Goal: Information Seeking & Learning: Learn about a topic

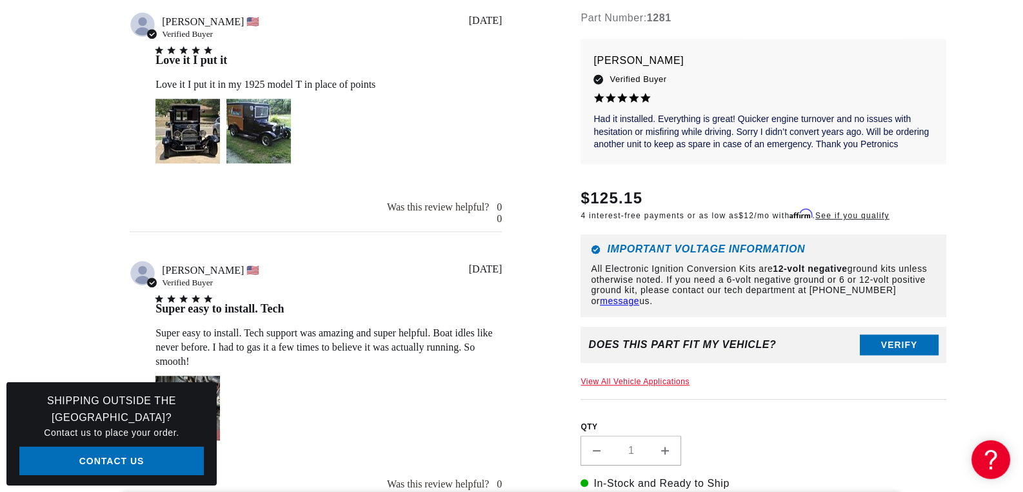
scroll to position [1237, 0]
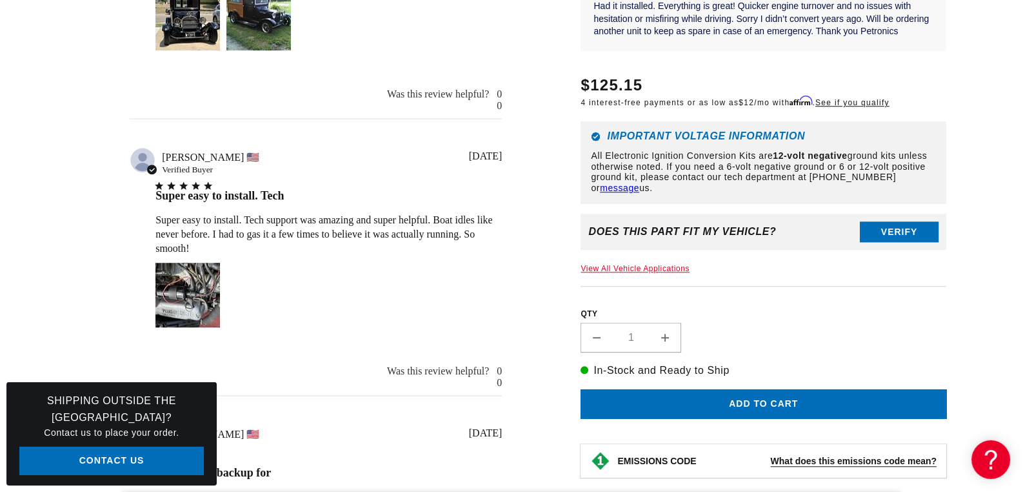
click at [97, 228] on div "4.8 4.8 out of 5 stars 431 total reviews Based on 431 reviews 5 388 4 23 3 3 2 …" at bounding box center [315, 472] width 465 height 1623
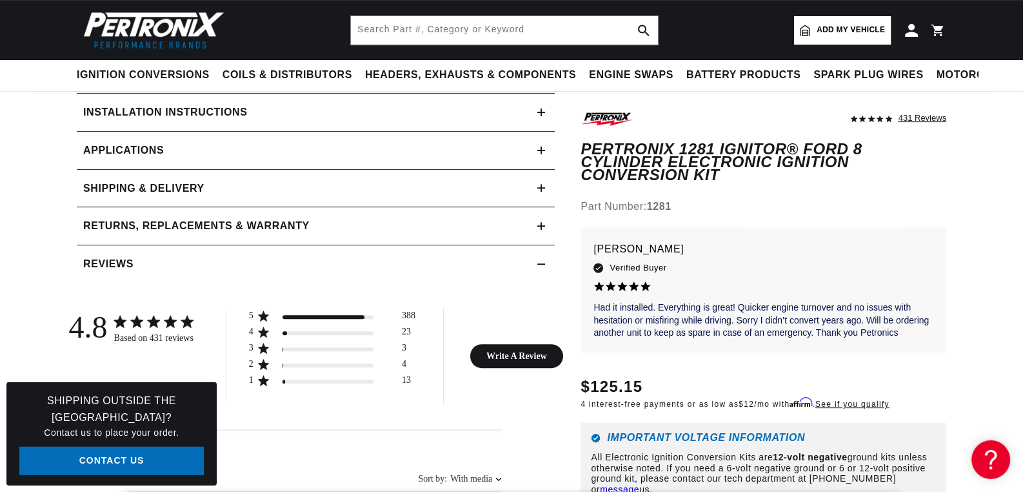
scroll to position [446, 0]
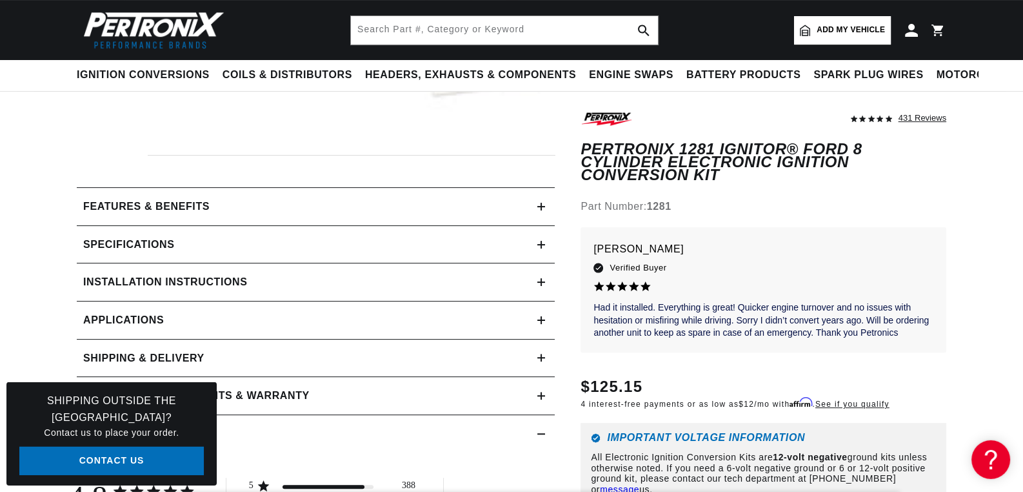
click at [535, 317] on link "Applications" at bounding box center [316, 320] width 478 height 38
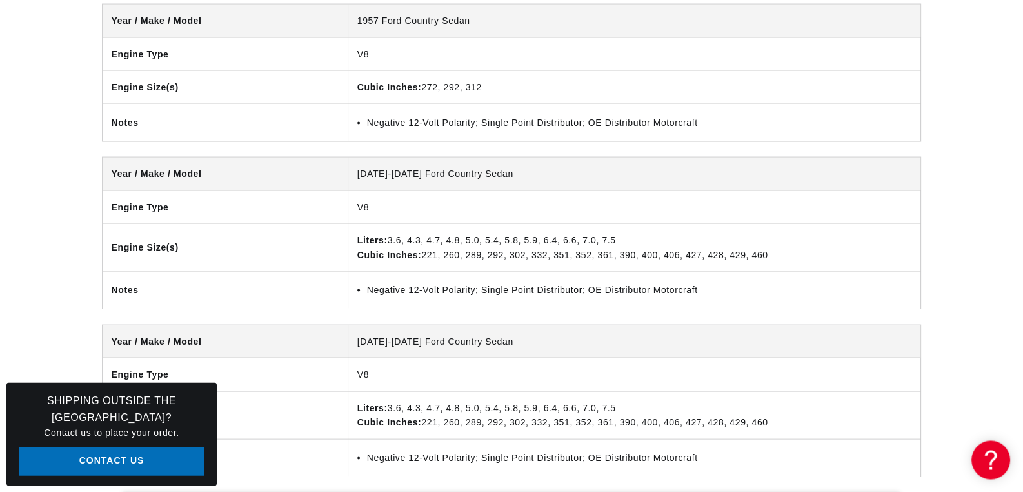
scroll to position [3402, 0]
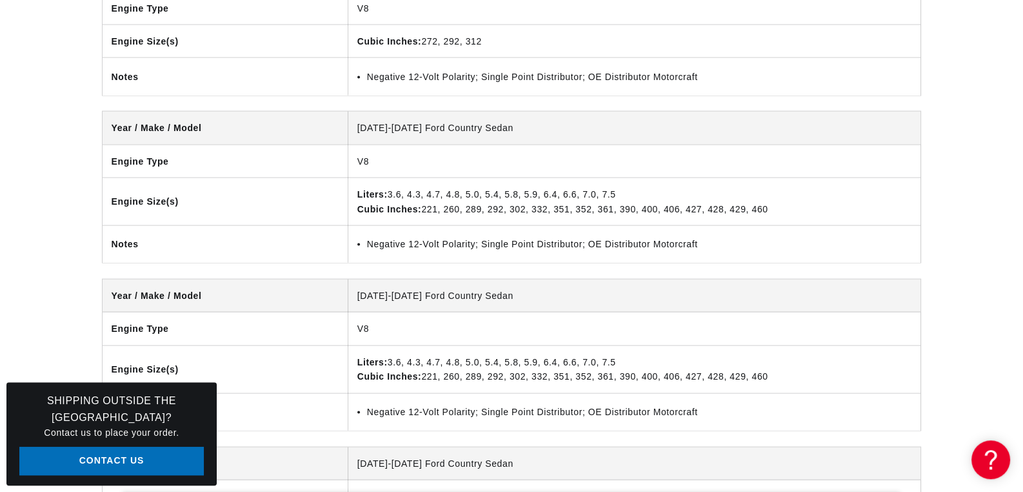
click at [474, 209] on td "Liters: 3.6, 4.3, 4.7, 4.8, 5.0, 5.4, 5.8, 5.9, 6.4, 6.6, 7.0, 7.5 Cubic Inches…" at bounding box center [634, 201] width 573 height 48
click at [806, 209] on td "Liters: 3.6, 4.3, 4.7, 4.8, 5.0, 5.4, 5.8, 5.9, 6.4, 6.6, 7.0, 7.5 Cubic Inches…" at bounding box center [634, 201] width 573 height 48
click at [606, 249] on td "Negative 12-Volt Polarity; Single Point Distributor; OE Distributor Motorcraft" at bounding box center [634, 242] width 573 height 37
click at [756, 243] on li "Negative 12-Volt Polarity; Single Point Distributor; OE Distributor Motorcraft" at bounding box center [639, 243] width 545 height 14
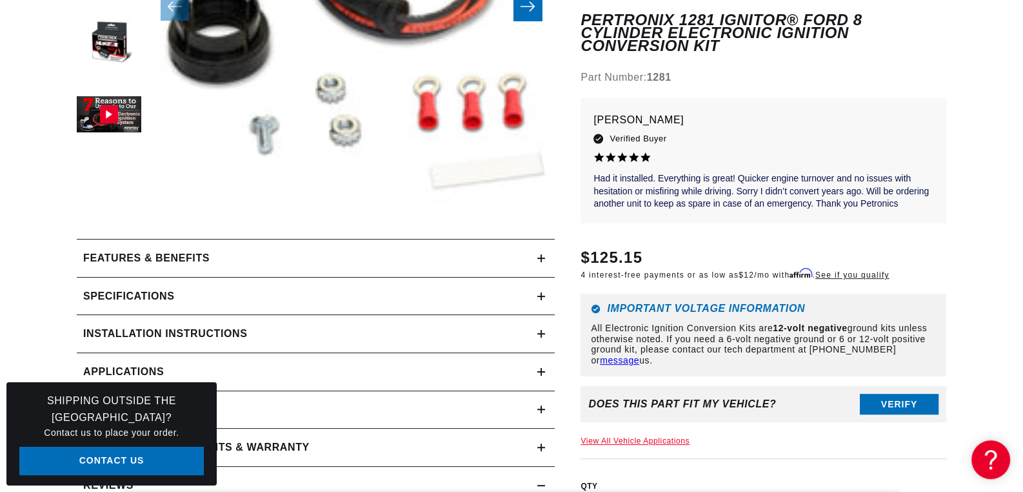
scroll to position [508, 0]
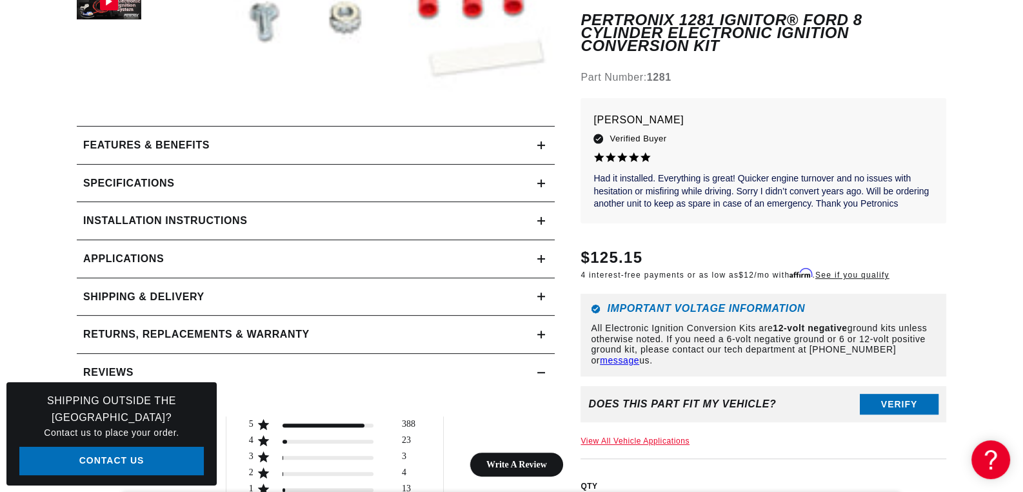
click at [536, 221] on div "Installation instructions" at bounding box center [307, 220] width 461 height 17
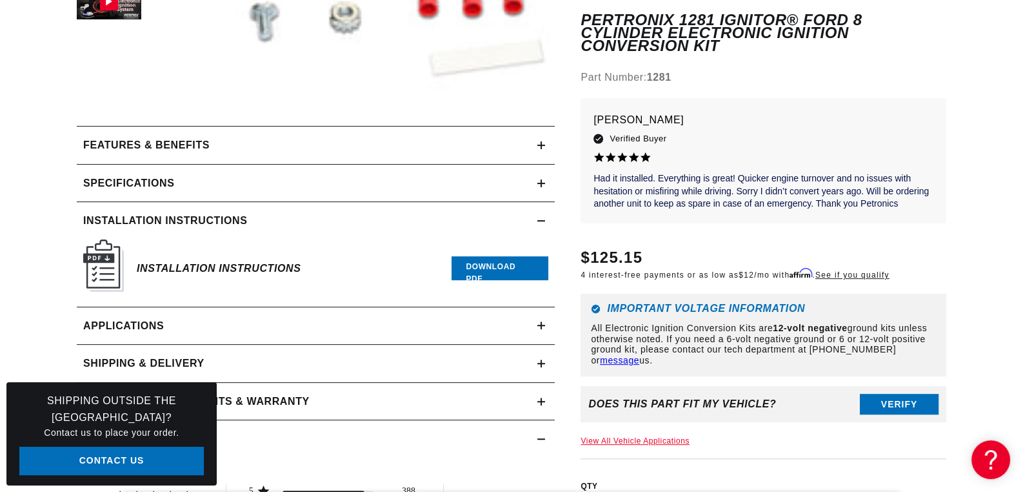
click at [480, 266] on link "Download PDF" at bounding box center [500, 268] width 97 height 24
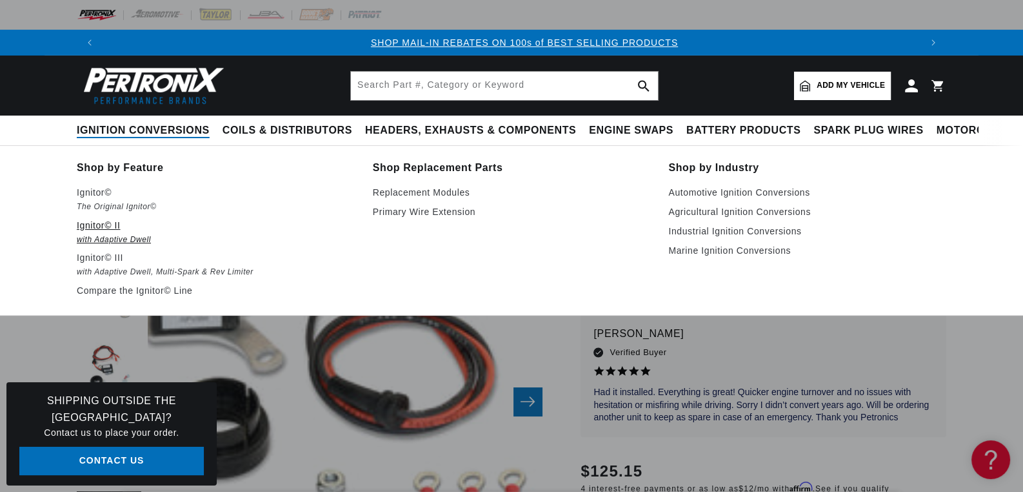
scroll to position [0, 806]
click at [107, 231] on p "Ignitor© II" at bounding box center [216, 224] width 278 height 15
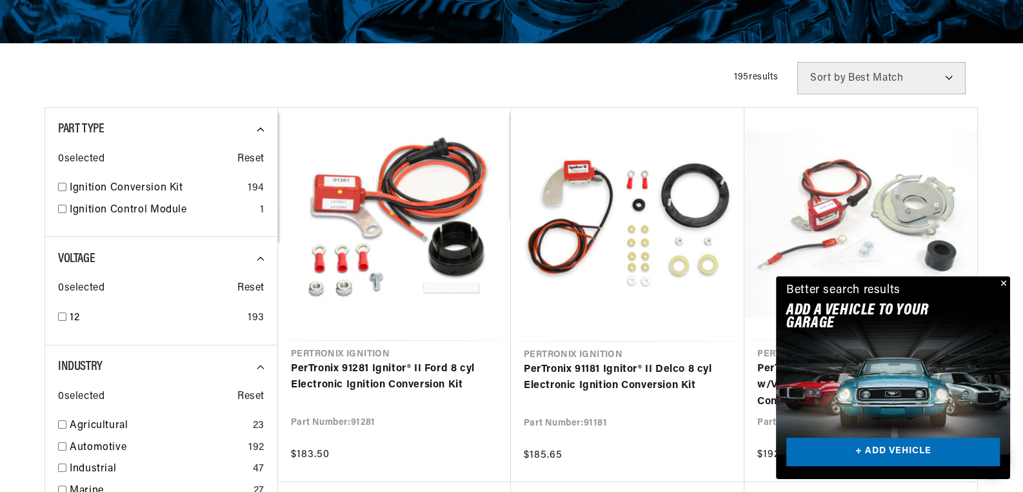
scroll to position [0, 806]
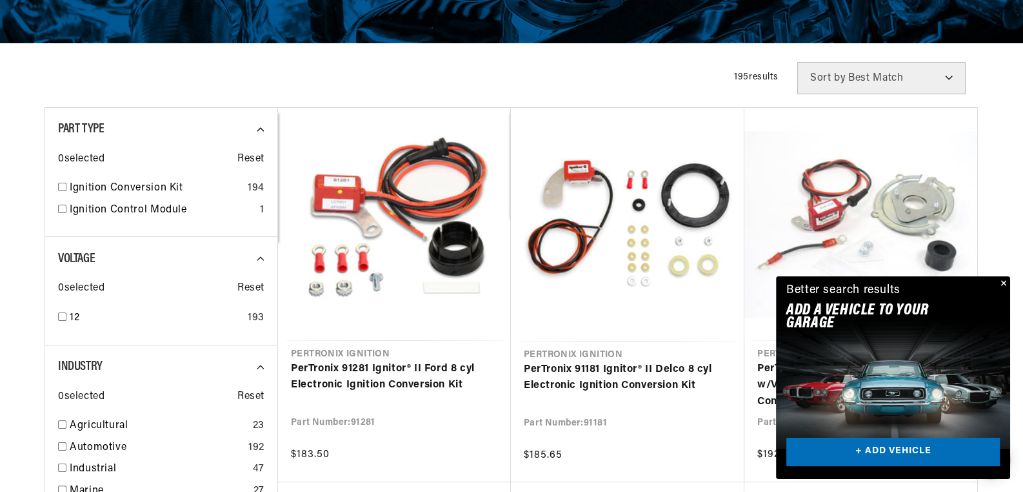
click at [1006, 284] on button "Close" at bounding box center [1002, 283] width 15 height 15
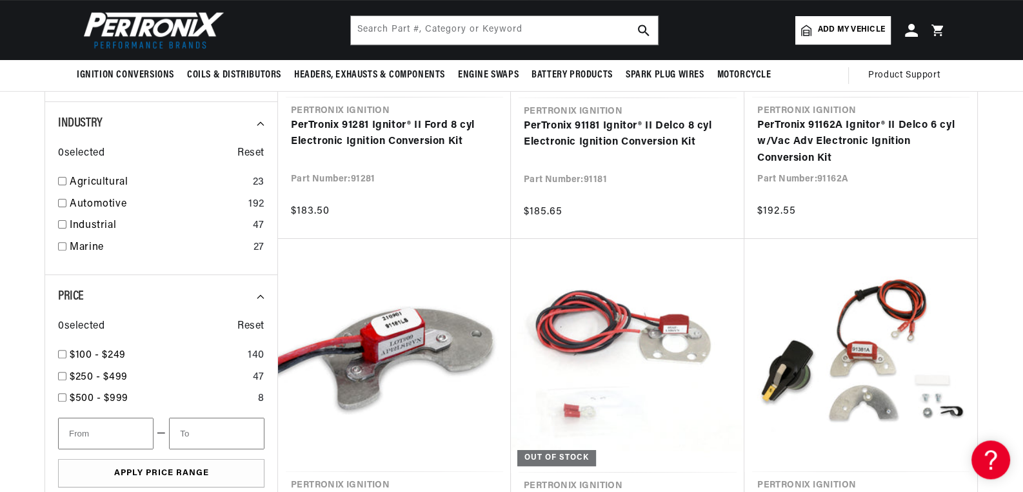
scroll to position [508, 0]
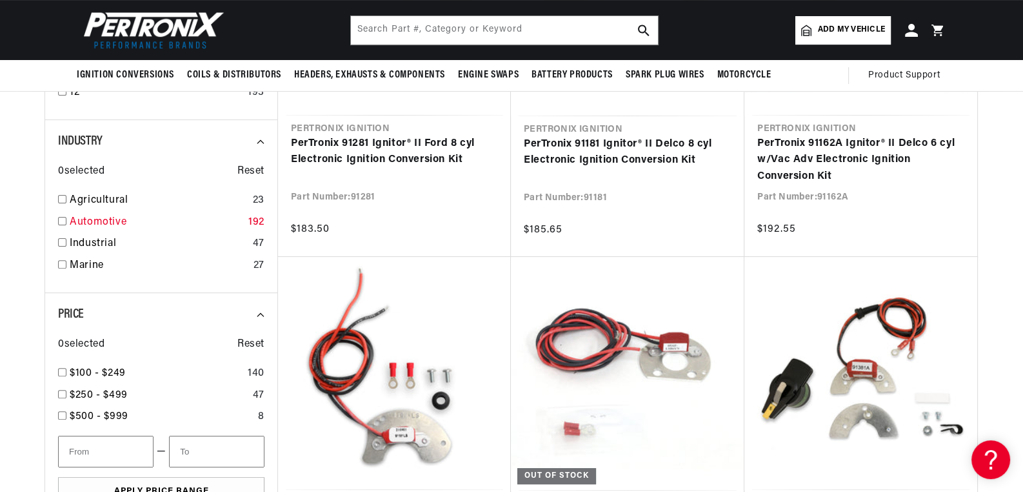
click at [65, 221] on input "checkbox" at bounding box center [62, 221] width 8 height 8
checkbox input "true"
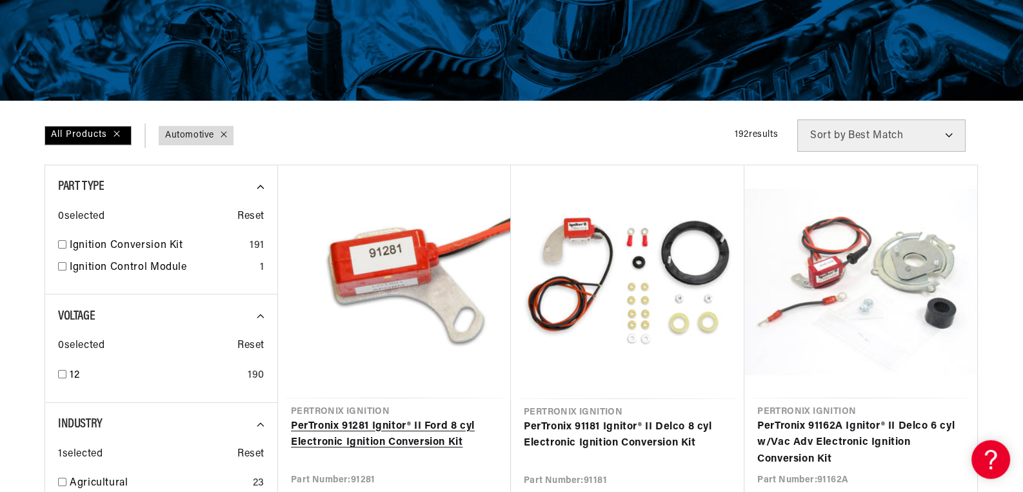
scroll to position [281, 0]
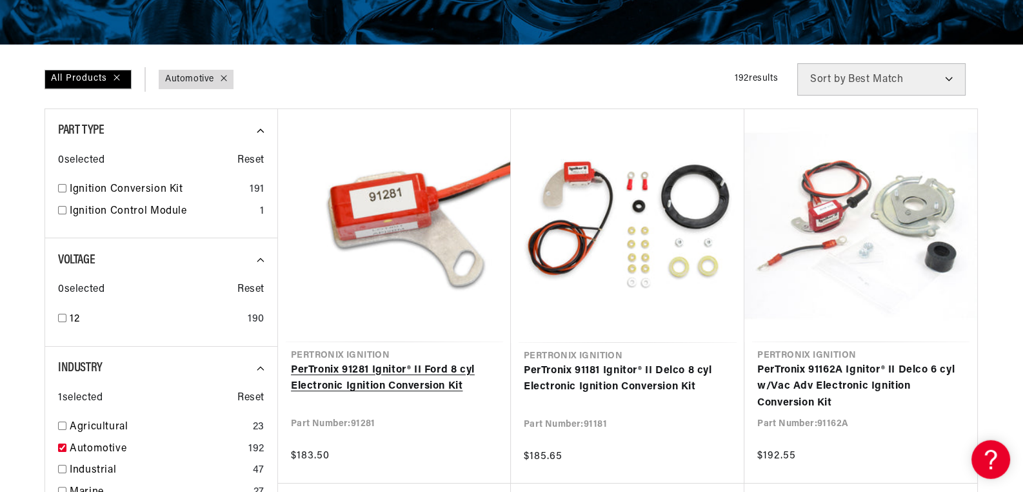
click at [402, 372] on link "PerTronix 91281 Ignitor® II Ford 8 cyl Electronic Ignition Conversion Kit" at bounding box center [394, 378] width 207 height 33
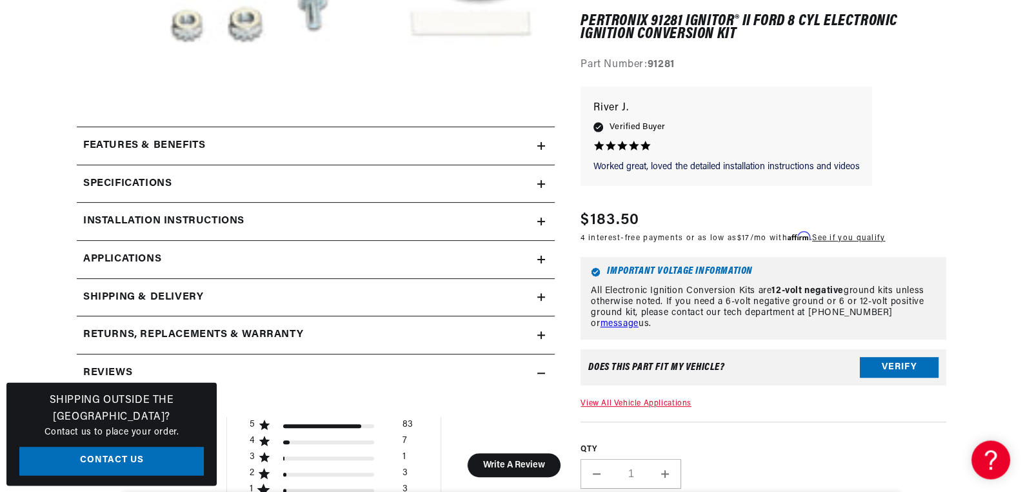
scroll to position [508, 0]
click at [208, 223] on h2 "Installation instructions" at bounding box center [163, 220] width 161 height 17
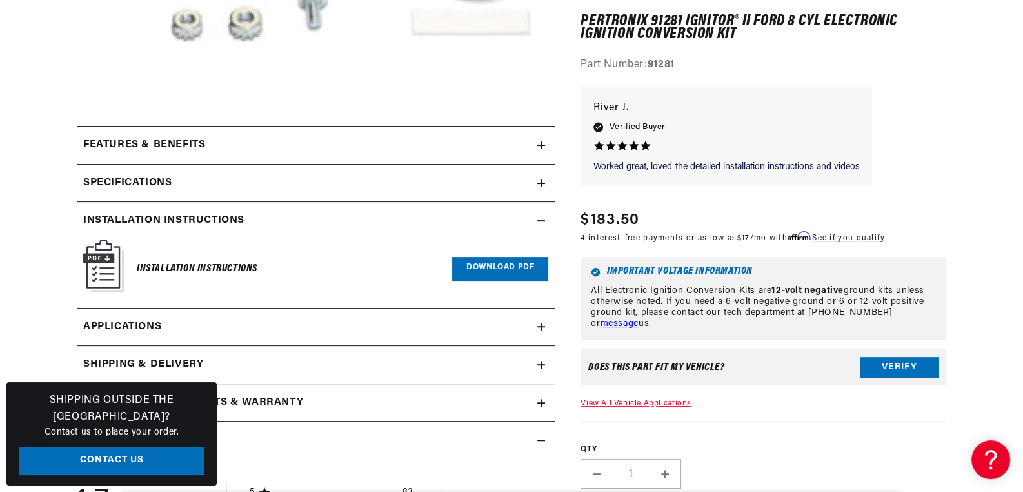
click at [511, 266] on link "Download PDF" at bounding box center [500, 269] width 96 height 24
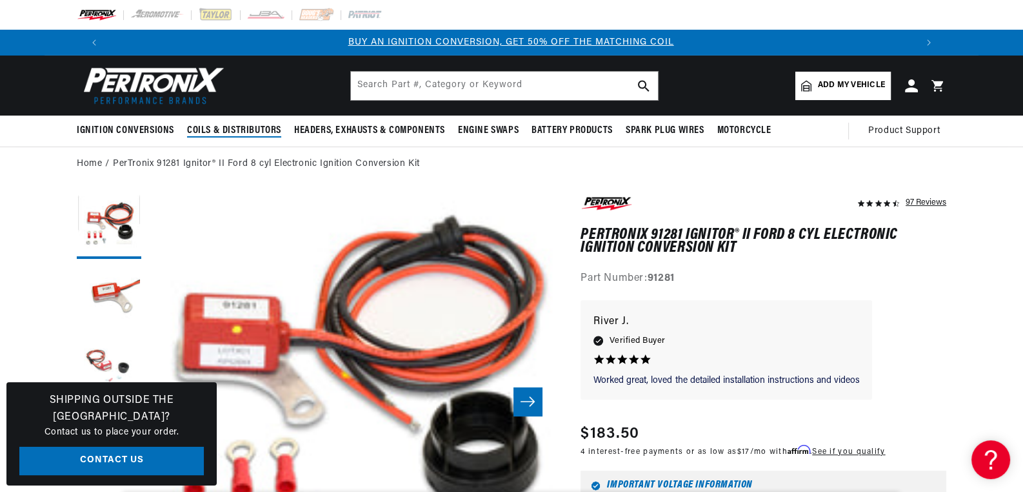
scroll to position [0, 0]
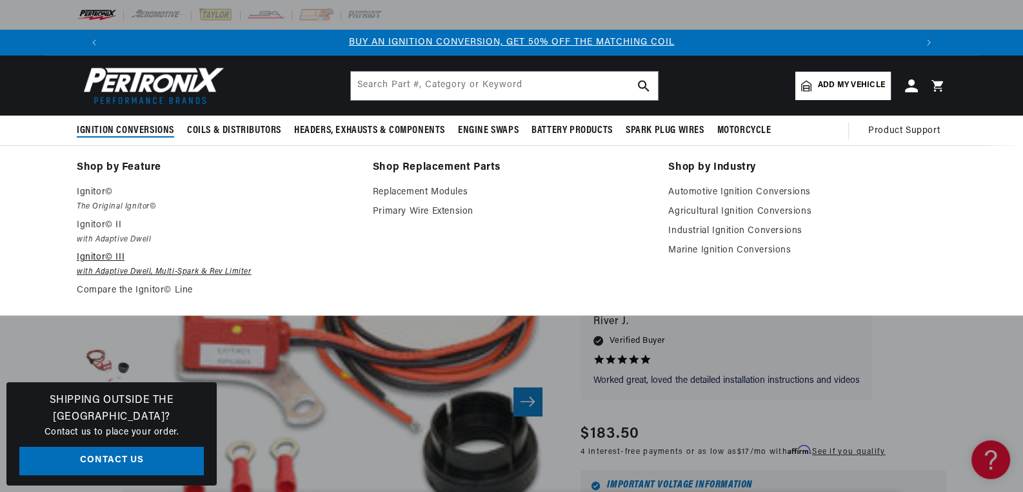
click at [105, 261] on p "Ignitor© III" at bounding box center [216, 257] width 278 height 15
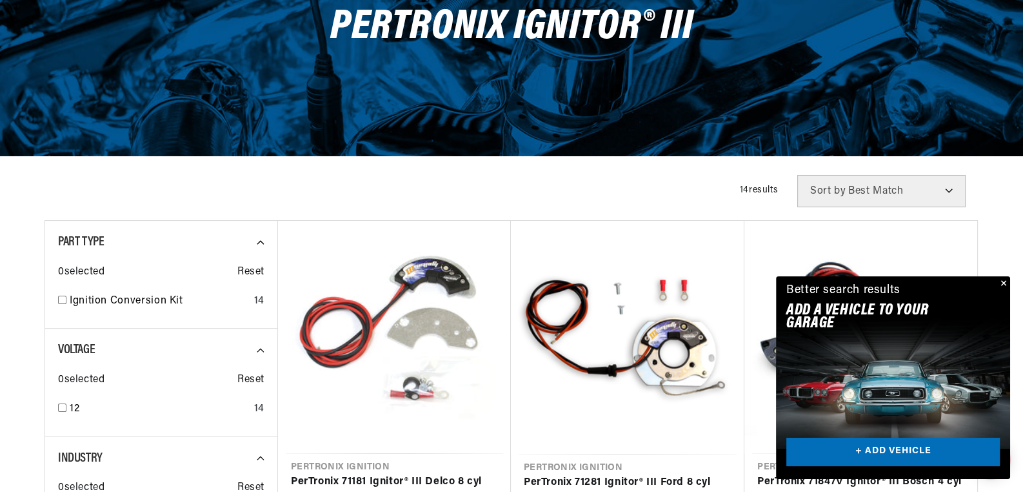
scroll to position [0, 806]
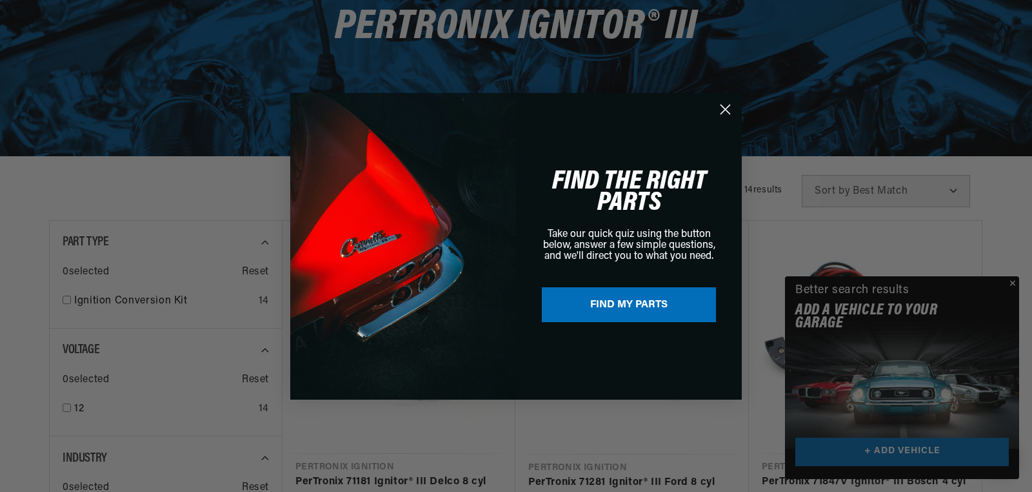
click at [726, 109] on icon "Close dialog" at bounding box center [725, 108] width 9 height 9
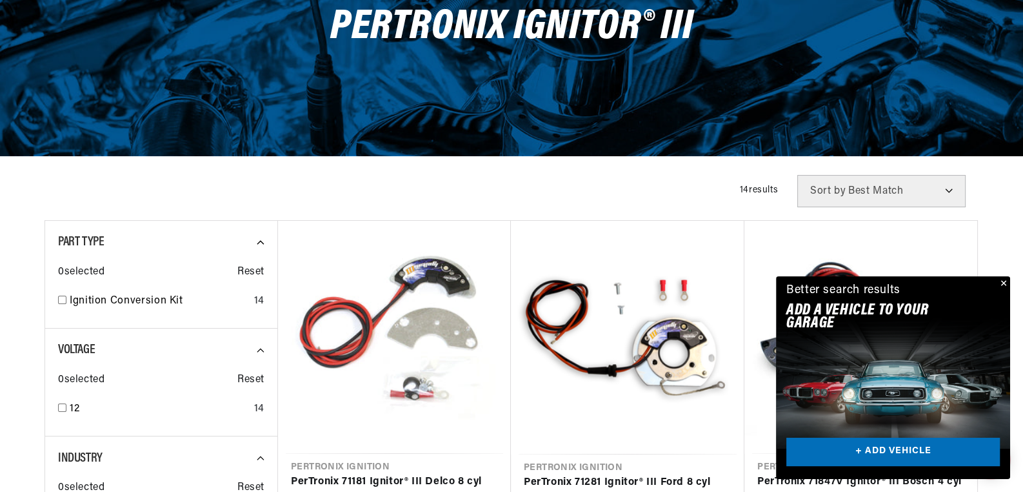
click at [999, 283] on button "Close" at bounding box center [1002, 283] width 15 height 15
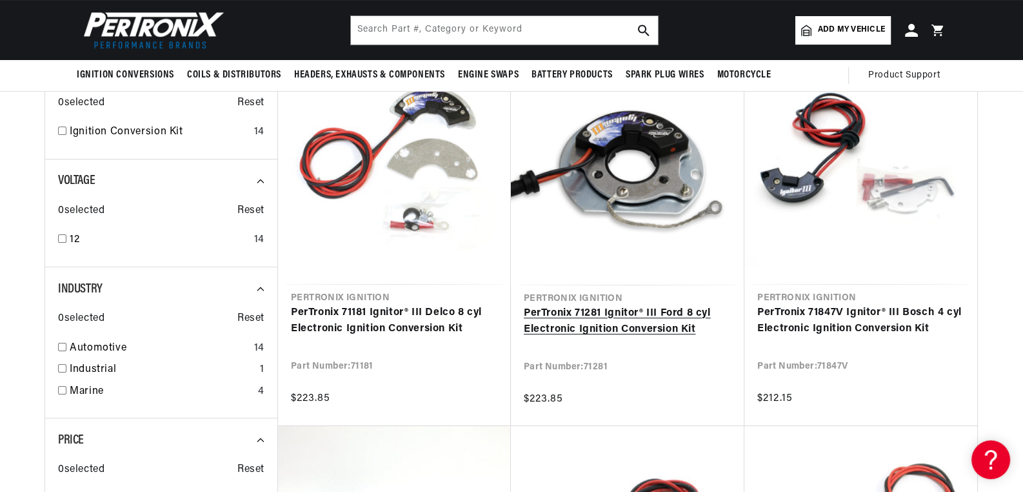
scroll to position [0, 1611]
click at [610, 305] on link "PerTronix 71281 Ignitor® III Ford 8 cyl Electronic Ignition Conversion Kit" at bounding box center [628, 321] width 208 height 33
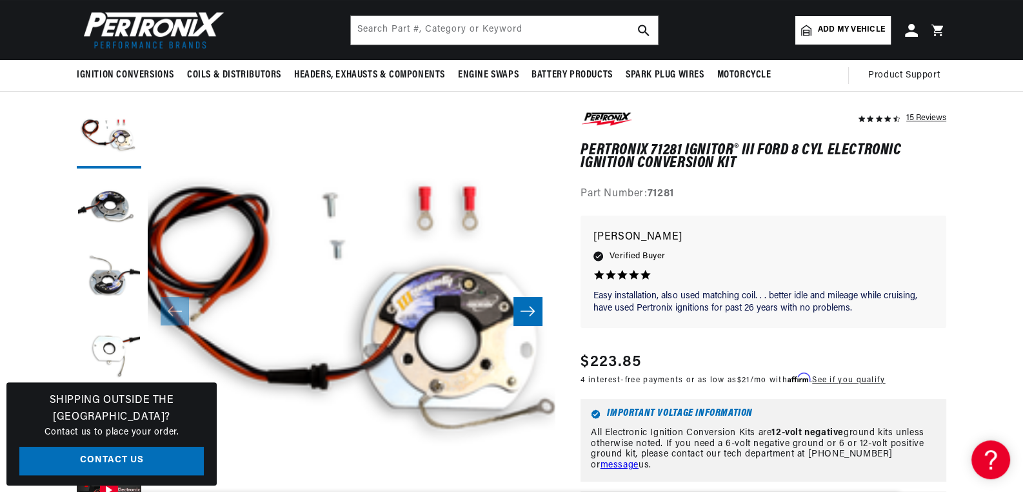
scroll to position [113, 0]
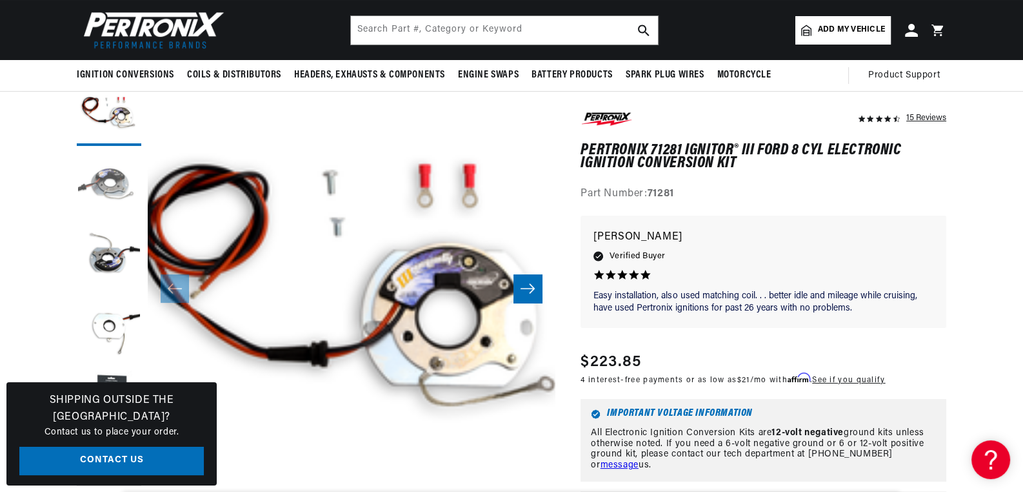
click at [122, 189] on button "Load image 2 in gallery view" at bounding box center [109, 184] width 65 height 65
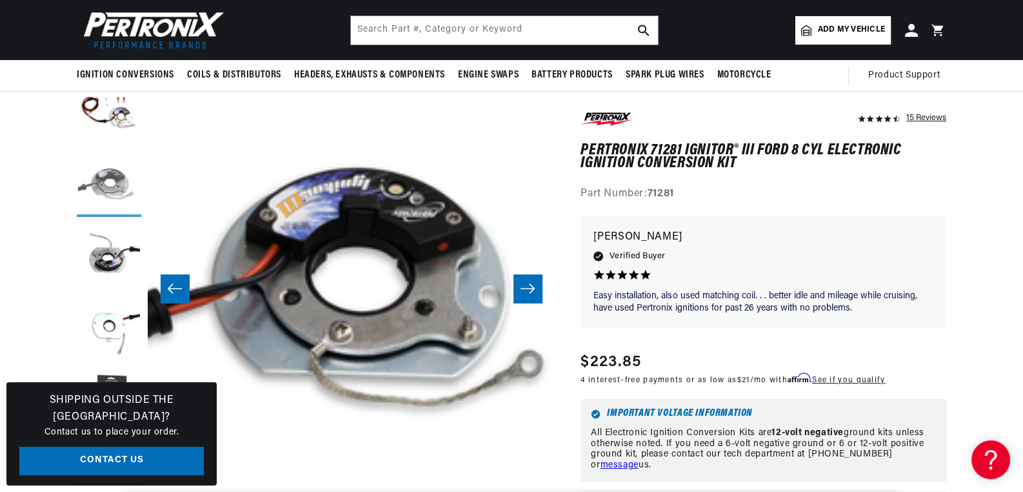
scroll to position [0, 408]
click at [113, 256] on button "Load image 3 in gallery view" at bounding box center [109, 255] width 65 height 65
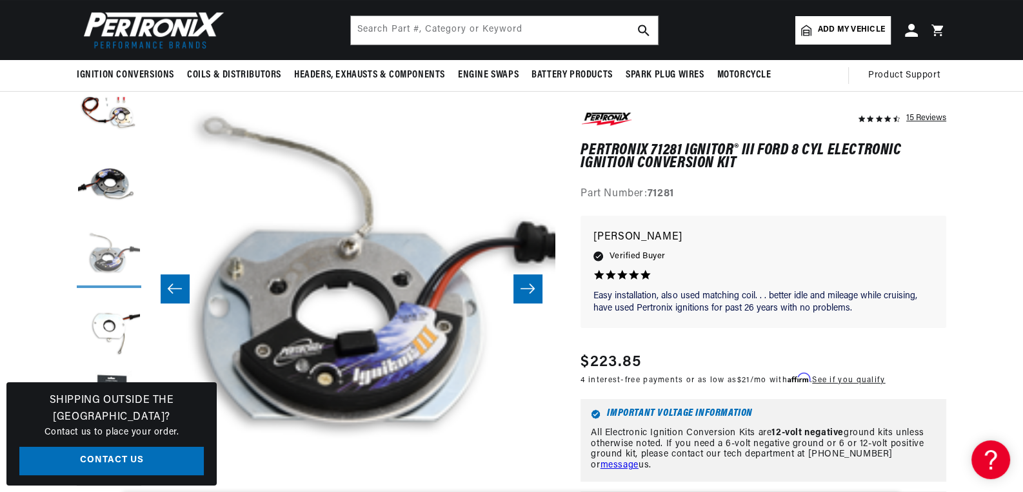
scroll to position [0, 0]
click at [119, 324] on button "Load image 4 in gallery view" at bounding box center [109, 326] width 65 height 65
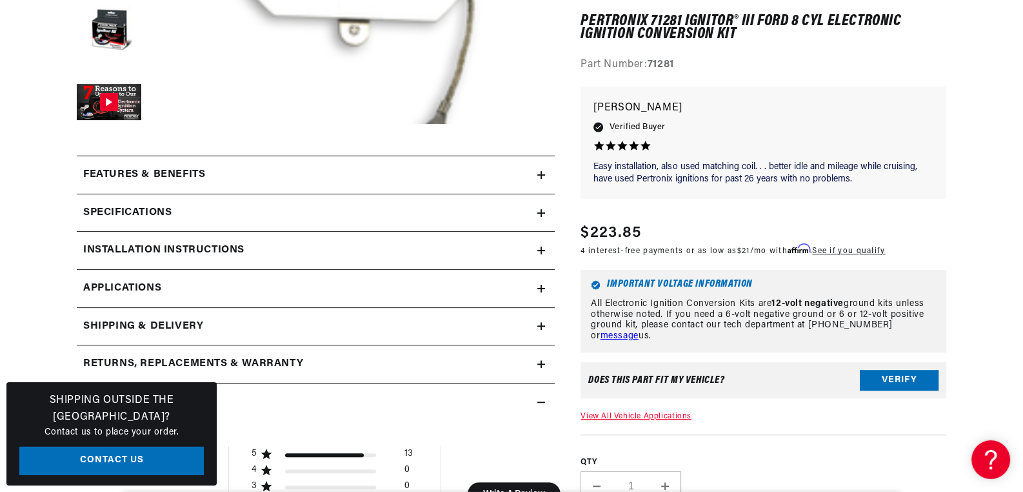
scroll to position [508, 0]
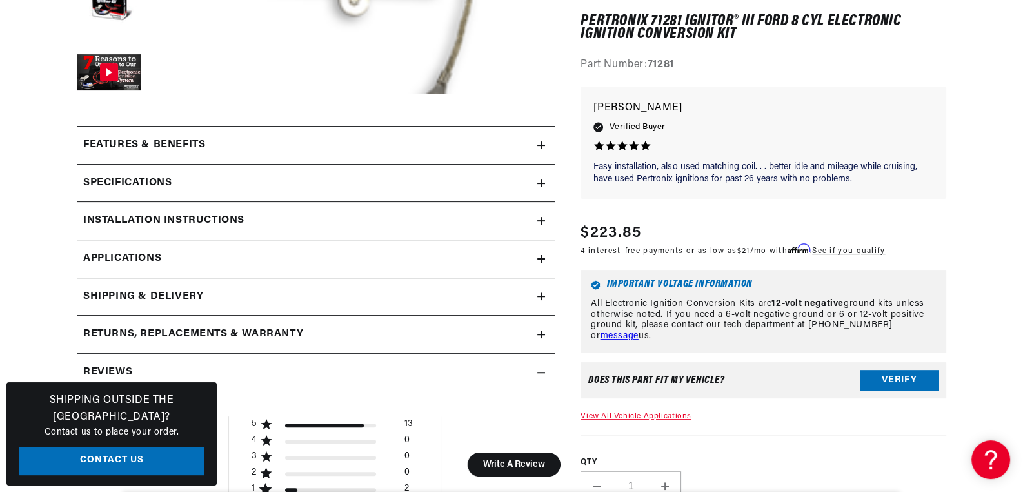
click at [539, 224] on summary "Installation instructions" at bounding box center [316, 220] width 478 height 37
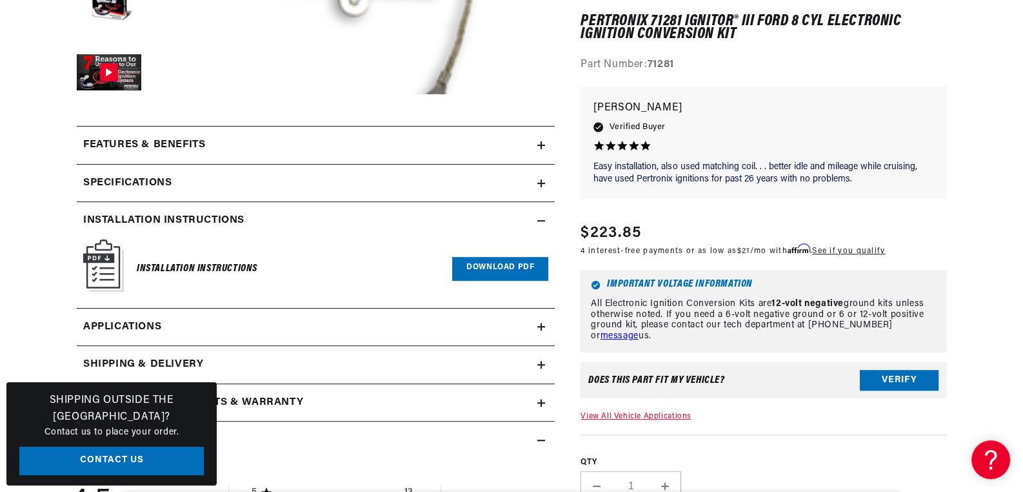
click at [492, 263] on link "Download PDF" at bounding box center [500, 269] width 96 height 24
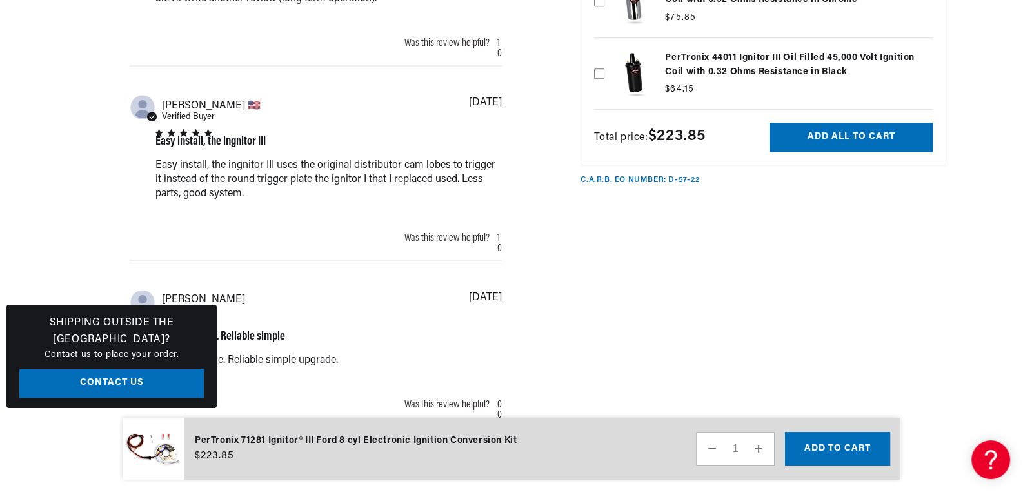
scroll to position [1693, 0]
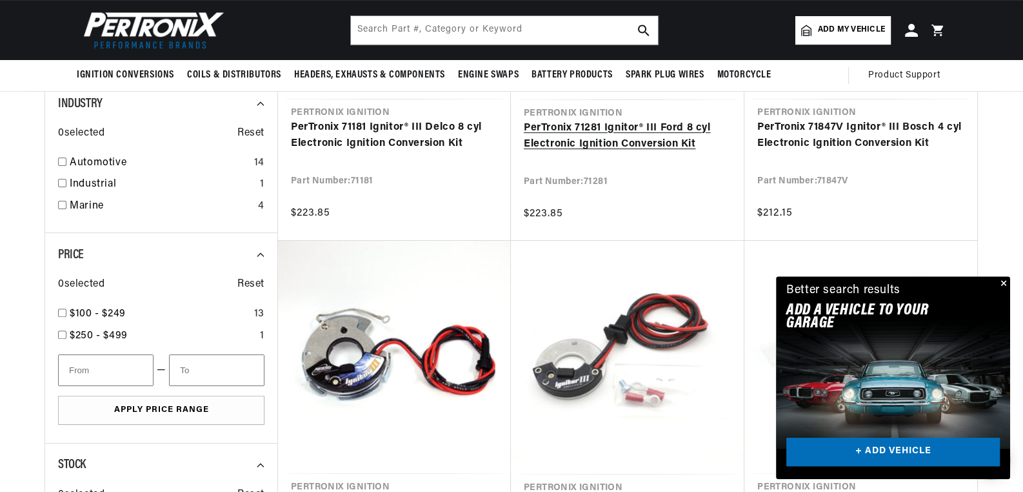
scroll to position [508, 0]
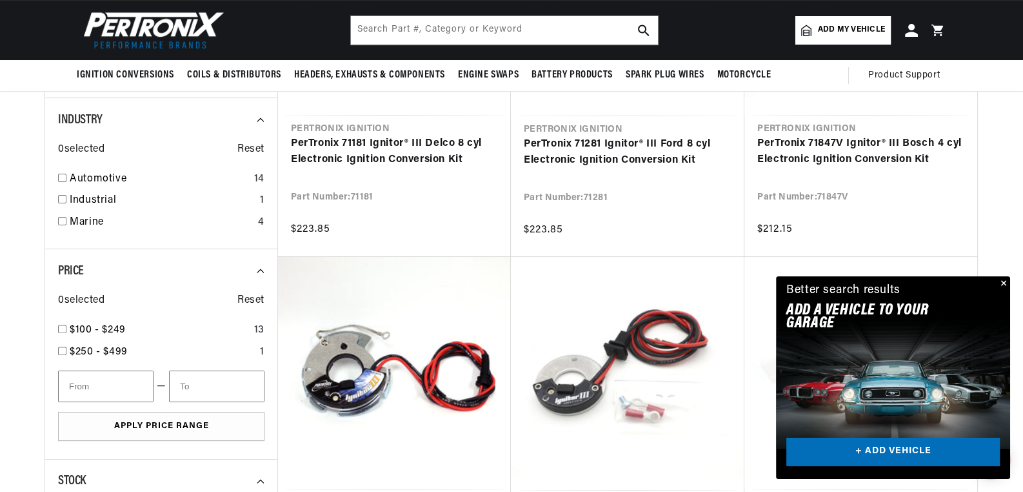
click at [1005, 284] on button "Close" at bounding box center [1002, 283] width 15 height 15
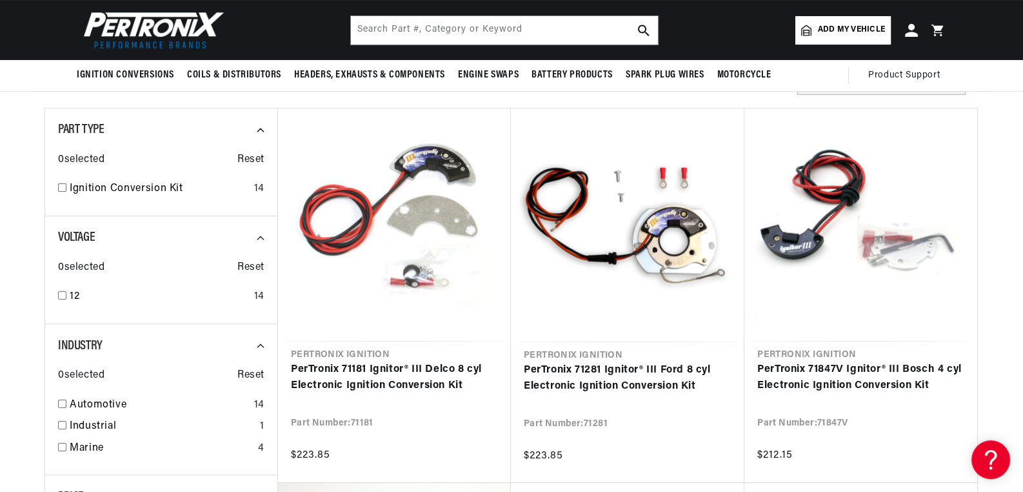
scroll to position [0, 1611]
click at [808, 366] on link "PerTronix 71847V Ignitor® III Bosch 4 cyl Electronic Ignition Conversion Kit" at bounding box center [860, 377] width 207 height 33
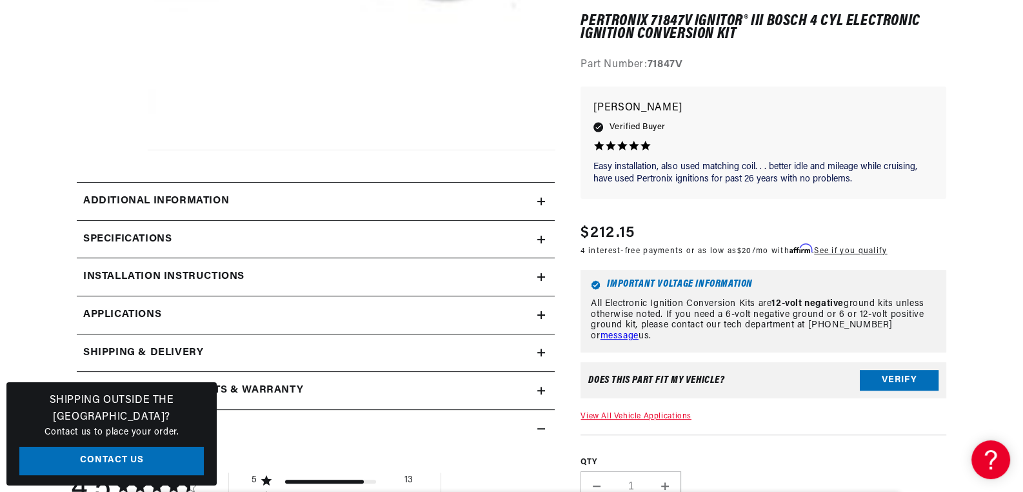
scroll to position [0, 9]
click at [541, 278] on icon at bounding box center [541, 277] width 0 height 8
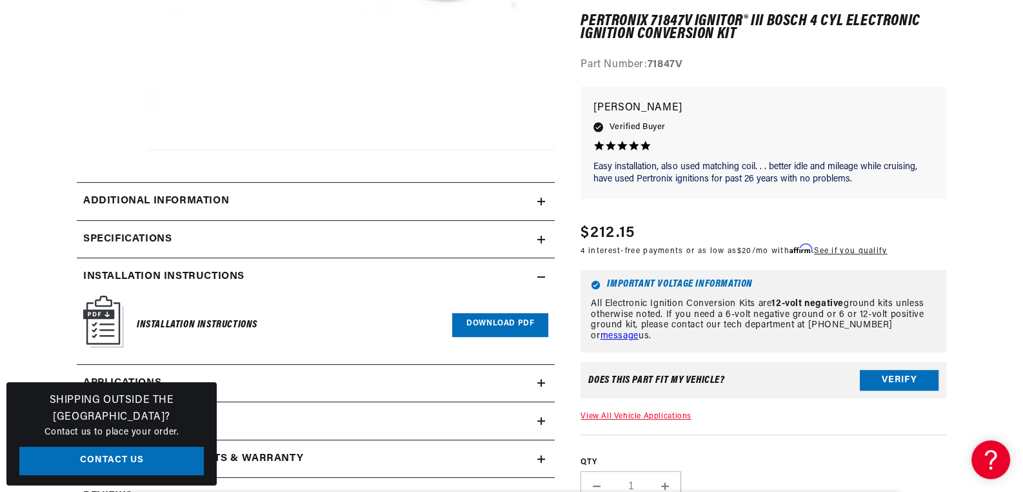
click at [502, 324] on link "Download PDF" at bounding box center [500, 325] width 96 height 24
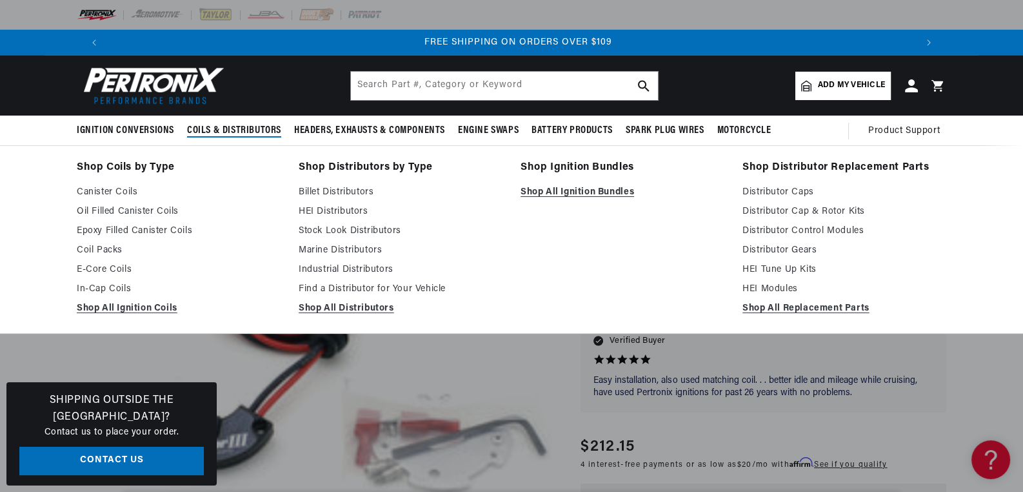
scroll to position [0, 1611]
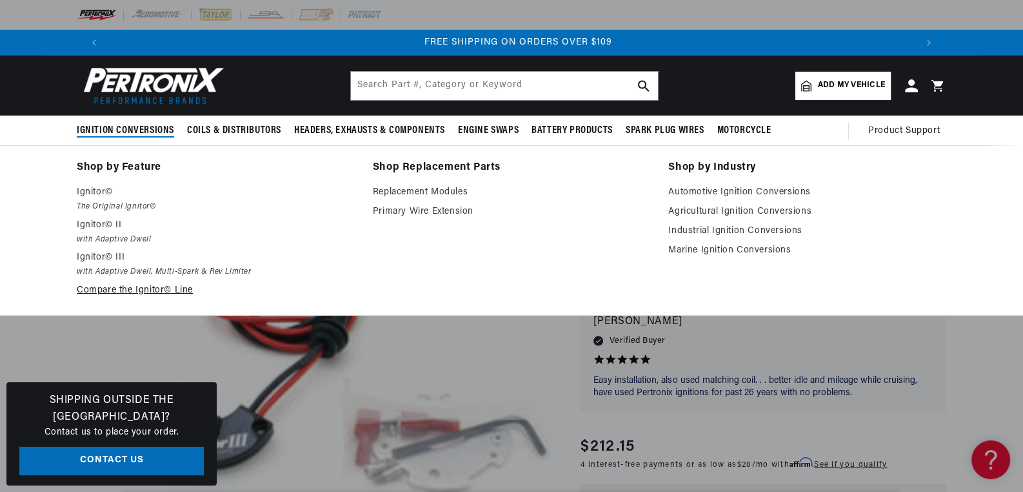
click at [140, 289] on link "Compare the Ignitor© Line" at bounding box center [216, 290] width 278 height 15
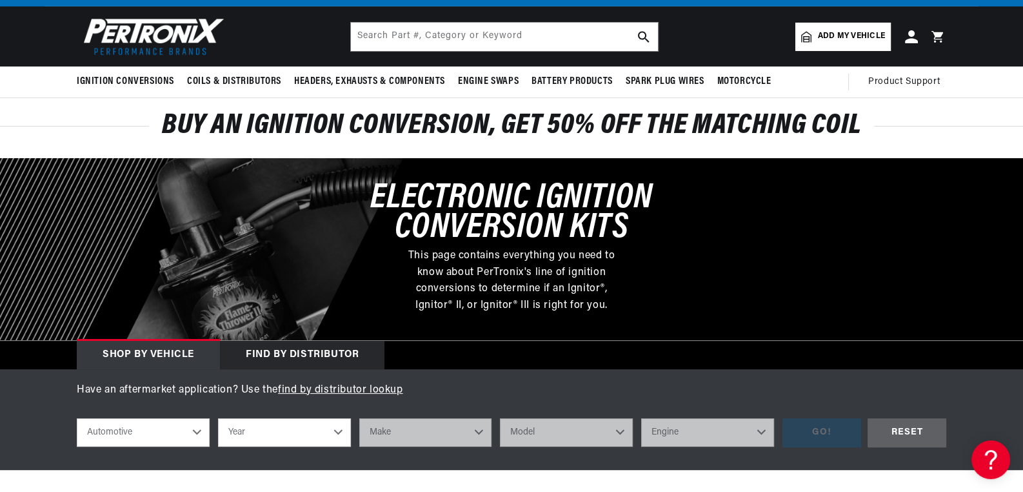
scroll to position [226, 0]
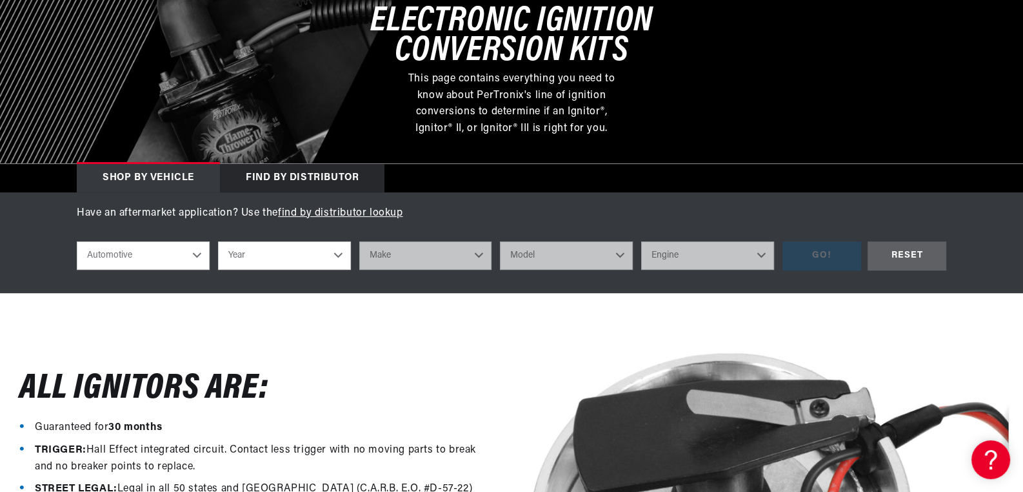
click at [335, 257] on select "Year 2022 2021 2020 2019 2018 2017 2016 2015 2014 2013 2012 2011 2010 2009 2008…" at bounding box center [284, 255] width 133 height 28
select select "1964"
click option "1964" at bounding box center [0, 0] width 0 height 0
select select "1964"
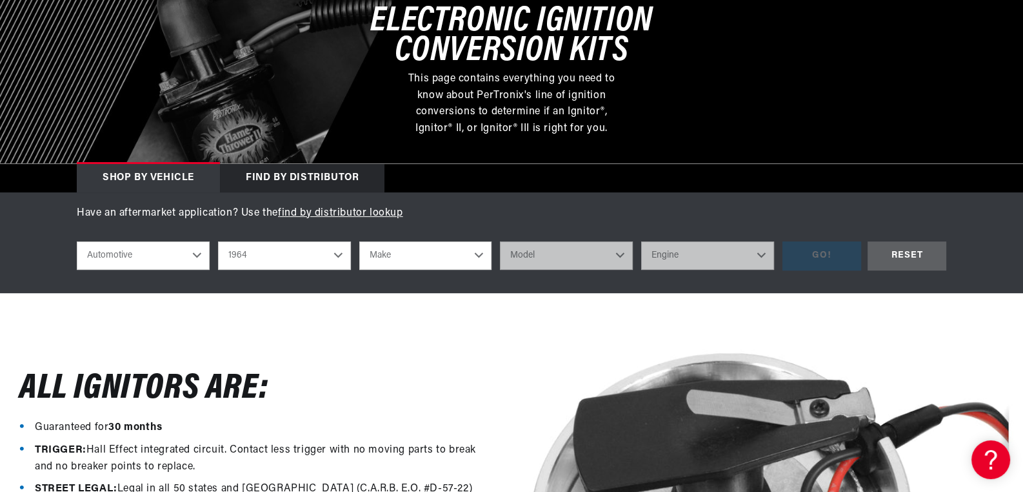
click at [359, 241] on select "Make American Motors Aston Martin Austin Austin Healey Bentley Buick Cadillac C…" at bounding box center [425, 255] width 133 height 28
select select "Ford"
click option "Ford" at bounding box center [0, 0] width 0 height 0
select select "Ford"
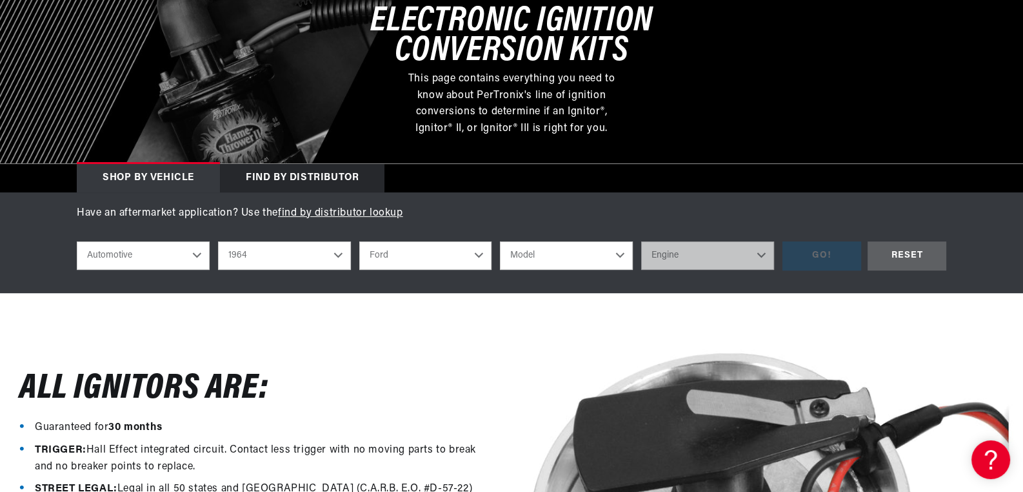
click at [500, 241] on select "Model Club Wagon Country Sedan Country Squire Custom Custom 500 Econoline F-100…" at bounding box center [566, 255] width 133 height 28
select select "Galaxie-500"
click option "Galaxie 500" at bounding box center [0, 0] width 0 height 0
select select "Galaxie-500"
click at [641, 241] on select "Engine 260cid / 4.3L 262cid / 4.3L 289cid / 4.7L 352cid / 5.8L 390cid / 6.4L" at bounding box center [707, 255] width 133 height 28
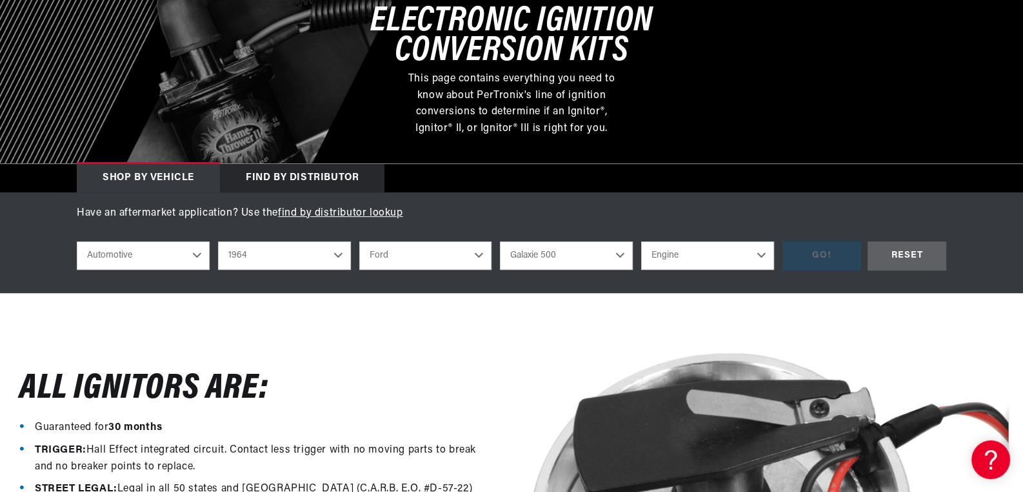
scroll to position [0, 1611]
select select "289cid-4.7L"
click option "289cid / 4.7L" at bounding box center [0, 0] width 0 height 0
select select "289cid-4.7L"
click at [830, 252] on div "GO!" at bounding box center [821, 255] width 79 height 29
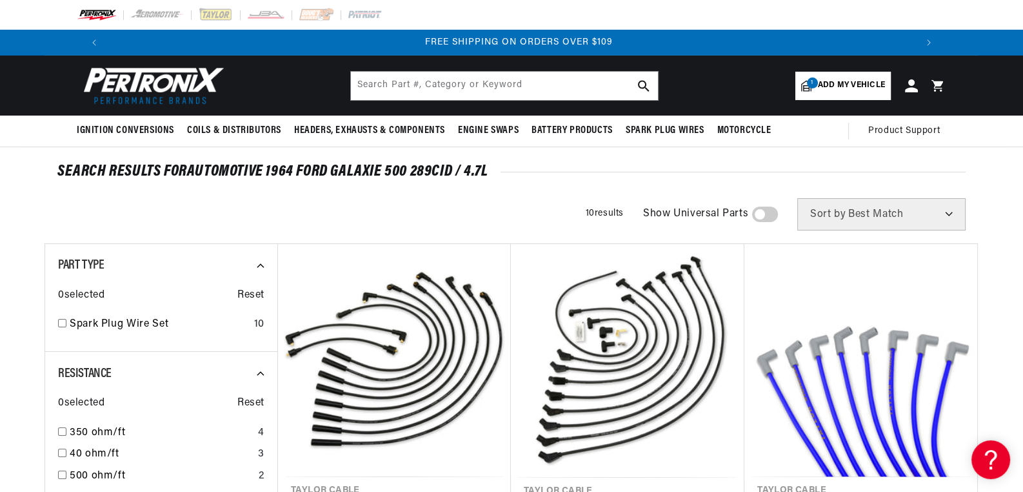
scroll to position [0, 1611]
